Goal: Task Accomplishment & Management: Manage account settings

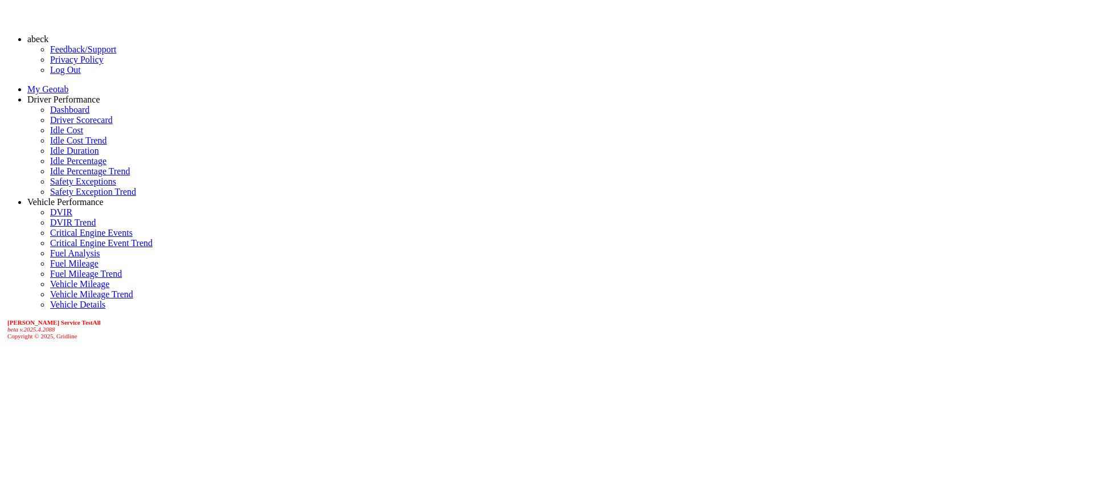
scroll to position [127, 0]
select select "*******"
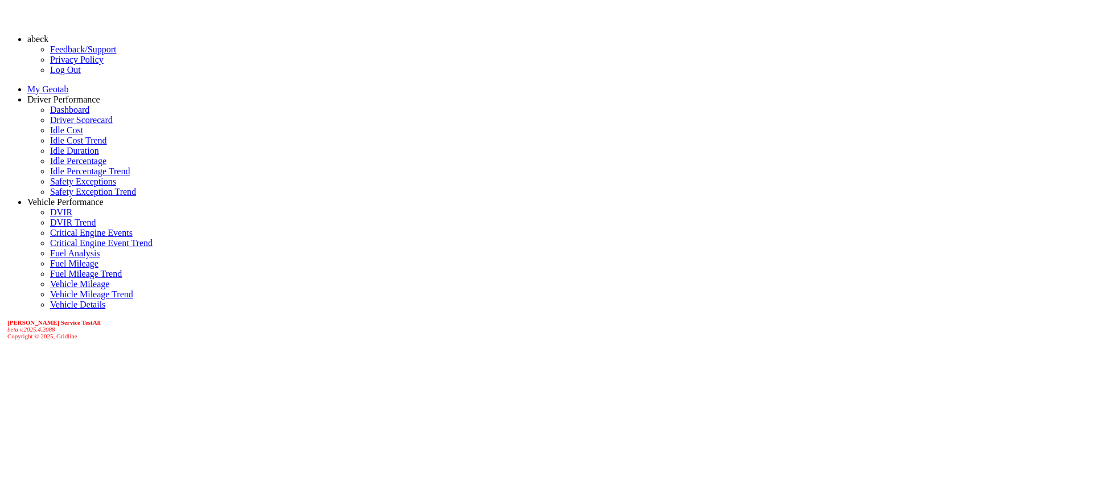
scroll to position [298, 0]
drag, startPoint x: 827, startPoint y: 359, endPoint x: 654, endPoint y: 346, distance: 173.1
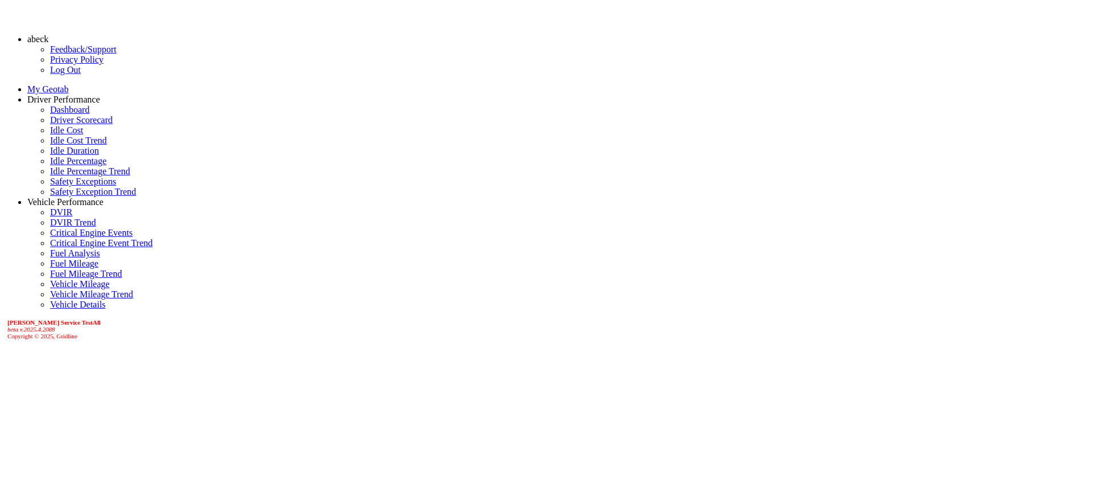
click at [48, 42] on link "abeck" at bounding box center [37, 39] width 21 height 10
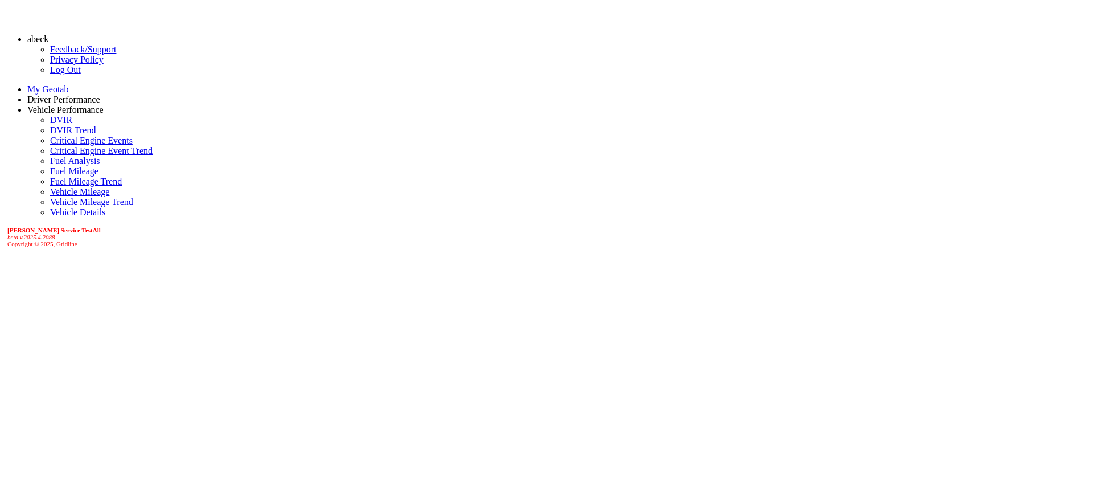
click at [50, 75] on link "Log Out" at bounding box center [65, 70] width 31 height 10
